Goal: Go to known website: Access a specific website the user already knows

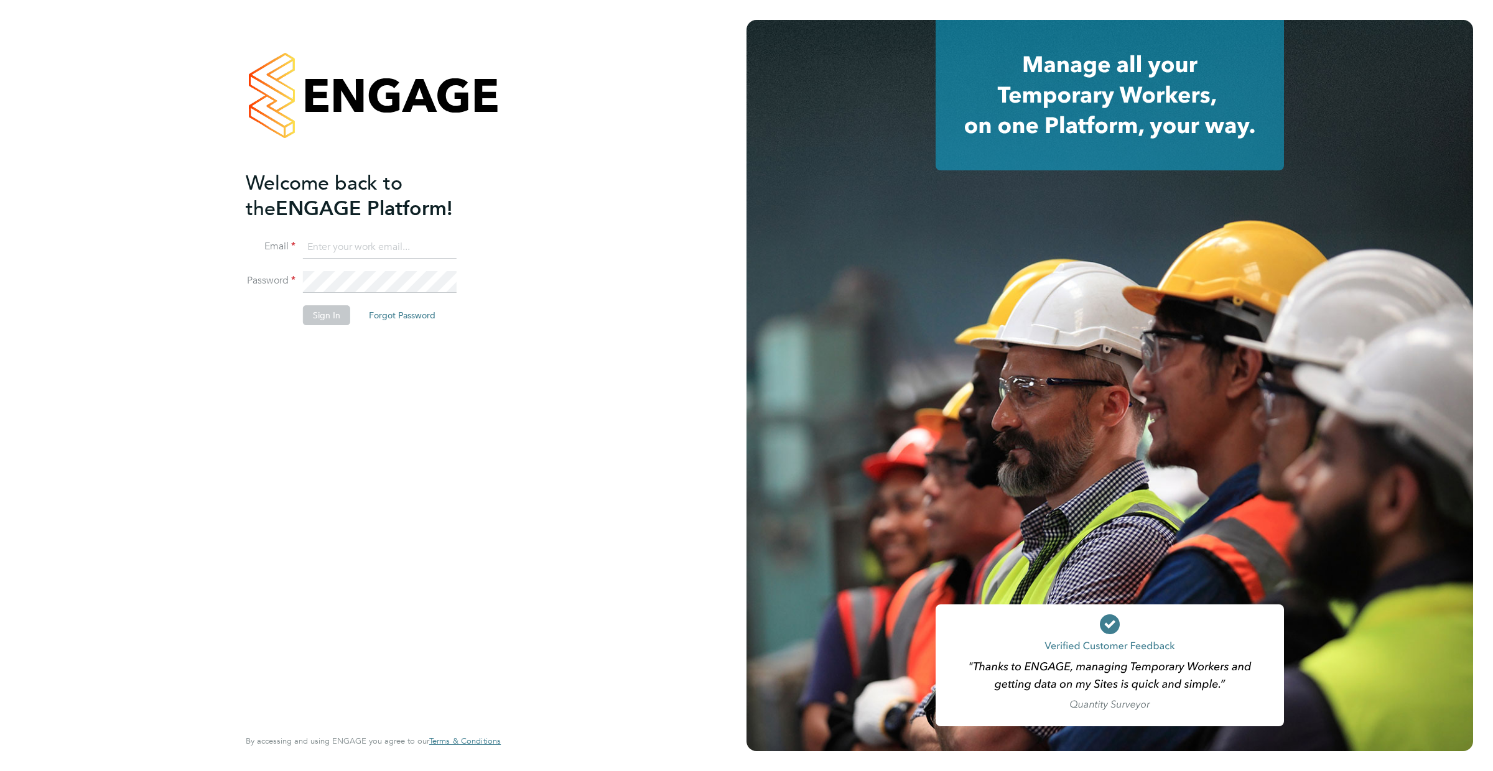
click at [384, 249] on input at bounding box center [380, 247] width 154 height 22
type input "resources@infinitivegroup.co.uk"
click at [335, 308] on button "Sign In" at bounding box center [326, 315] width 47 height 20
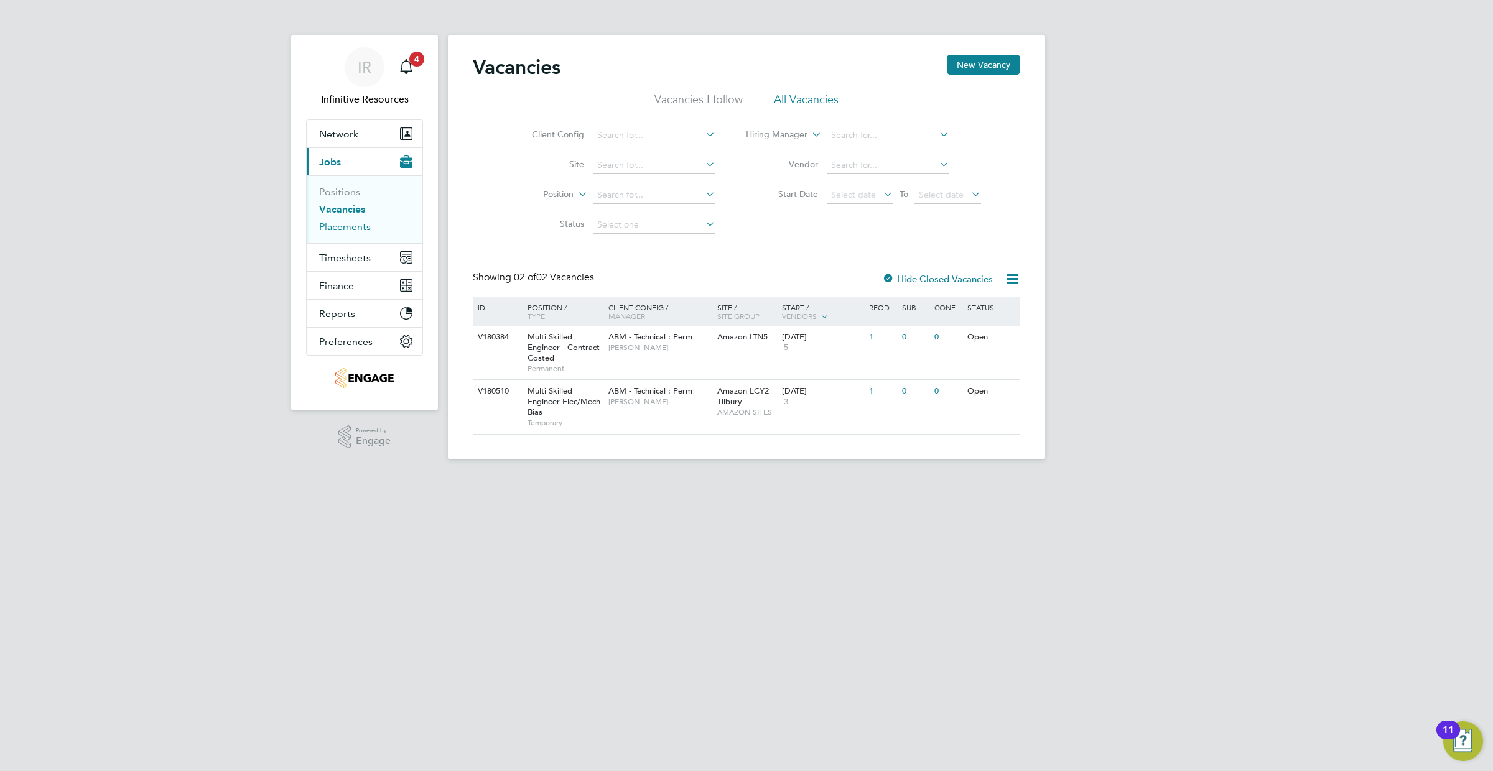
click at [340, 232] on li "Placements" at bounding box center [365, 227] width 93 height 12
click at [340, 228] on link "Placements" at bounding box center [345, 227] width 52 height 12
